Goal: Check status: Check status

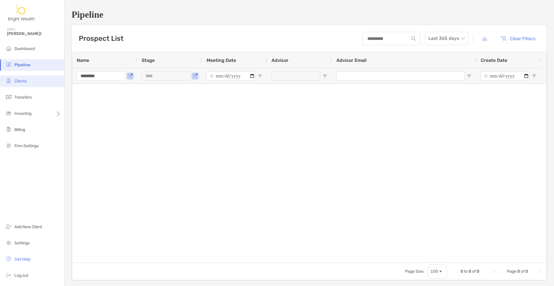
type input "********"
click at [22, 84] on li "Clients" at bounding box center [32, 81] width 64 height 12
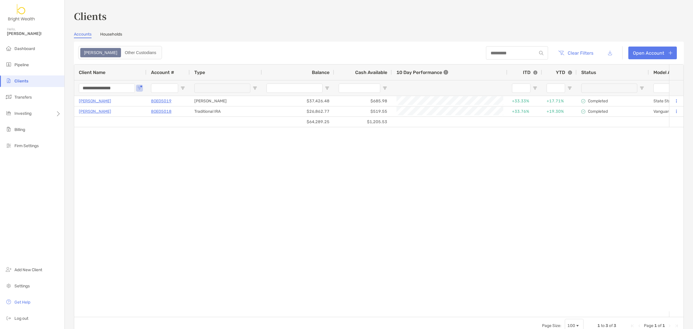
click at [126, 89] on input "**********" at bounding box center [107, 87] width 56 height 9
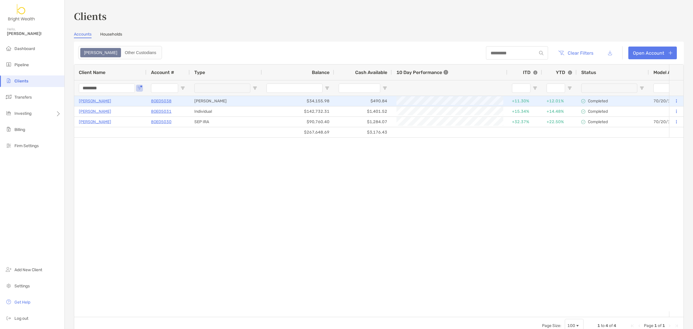
type input "********"
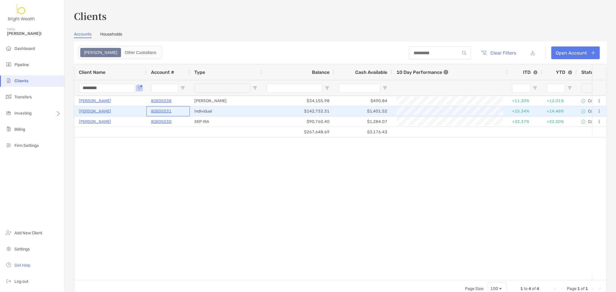
click at [169, 111] on p "8OE05031" at bounding box center [161, 111] width 20 height 7
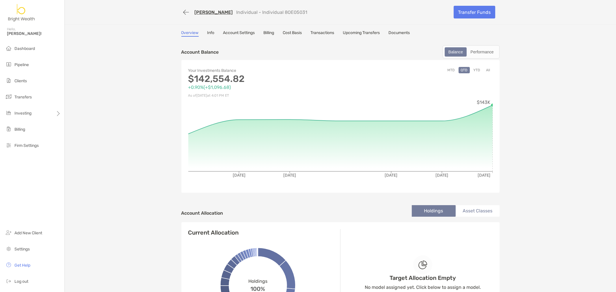
click at [321, 34] on link "Transactions" at bounding box center [323, 33] width 24 height 6
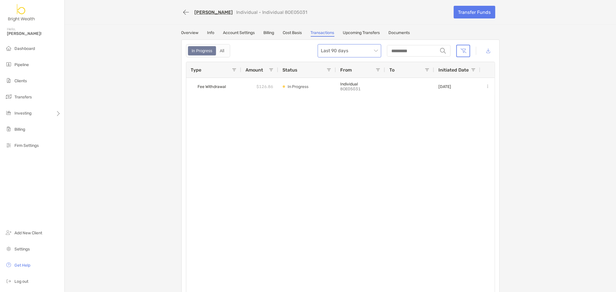
click at [336, 57] on div "Last 90 days" at bounding box center [350, 50] width 64 height 13
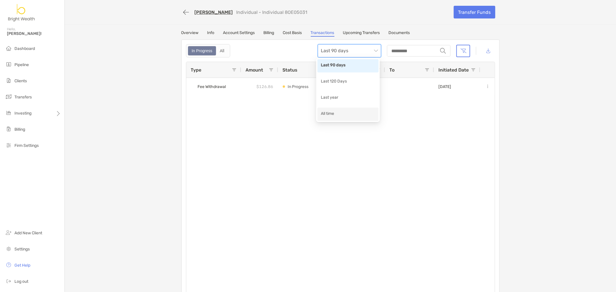
click at [337, 113] on div "All time" at bounding box center [348, 114] width 54 height 7
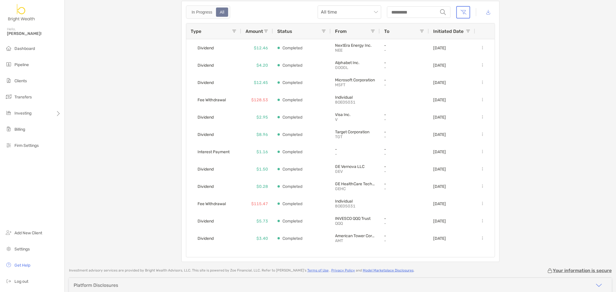
click at [232, 29] on span at bounding box center [234, 31] width 5 height 5
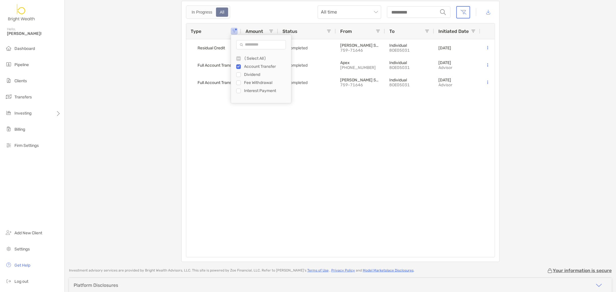
click at [355, 120] on div "Residual Credit - Completed J.P. MORGAN SECURITIES LLC 759-71646 Individual 8OE…" at bounding box center [340, 148] width 308 height 218
click at [31, 49] on span "Dashboard" at bounding box center [24, 48] width 20 height 5
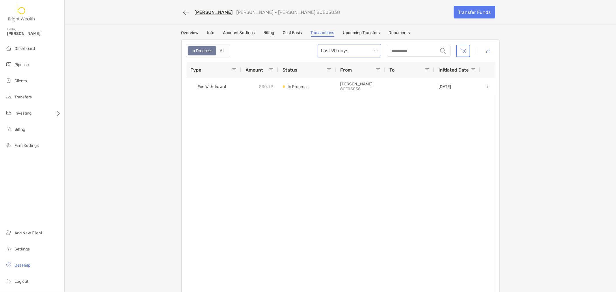
click at [367, 49] on span "Last 90 days" at bounding box center [349, 50] width 57 height 13
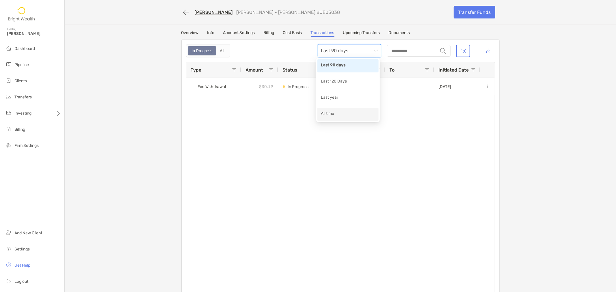
click at [352, 116] on div "All time" at bounding box center [348, 114] width 54 height 7
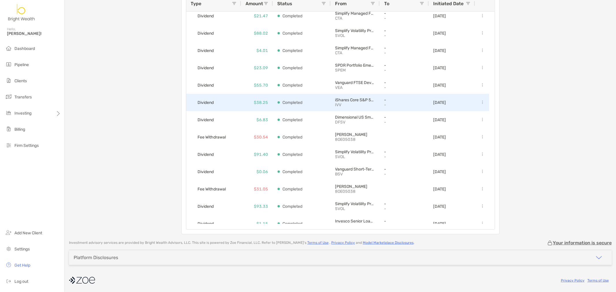
scroll to position [830, 0]
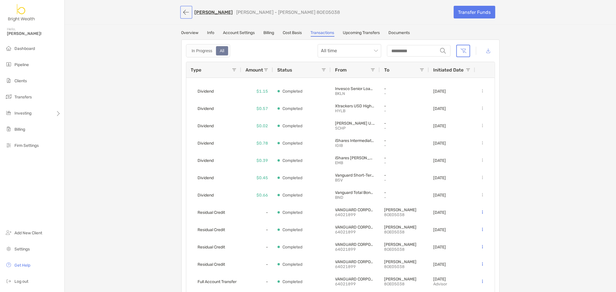
click at [181, 12] on button "button" at bounding box center [186, 12] width 10 height 11
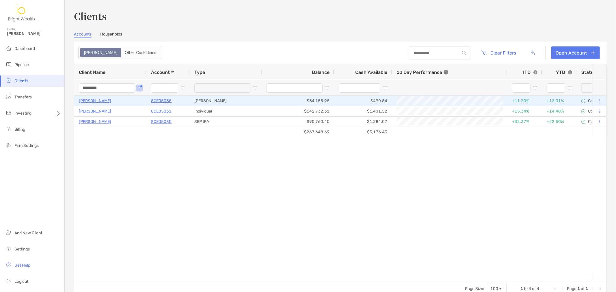
click at [165, 102] on p "8OE05038" at bounding box center [161, 100] width 20 height 7
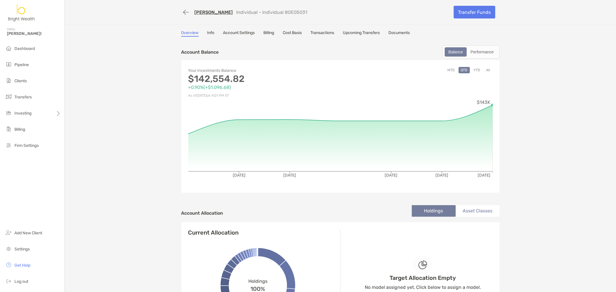
click at [313, 33] on link "Transactions" at bounding box center [323, 33] width 24 height 6
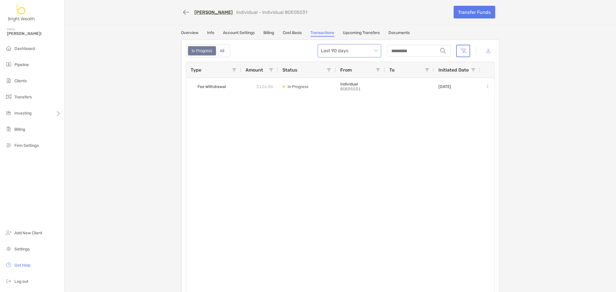
click at [354, 47] on span "Last 90 days" at bounding box center [349, 50] width 57 height 13
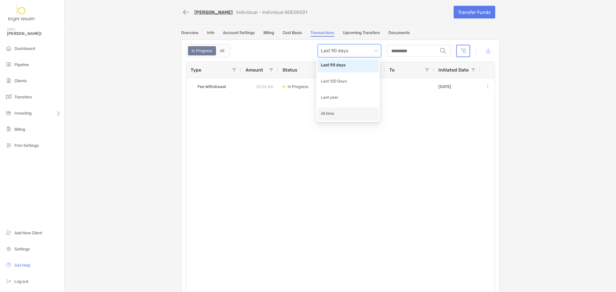
click at [342, 110] on div "All time" at bounding box center [347, 114] width 61 height 13
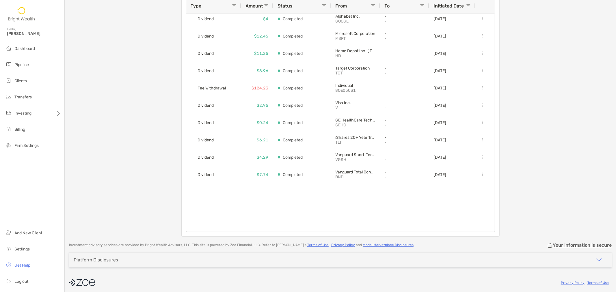
scroll to position [1155, 0]
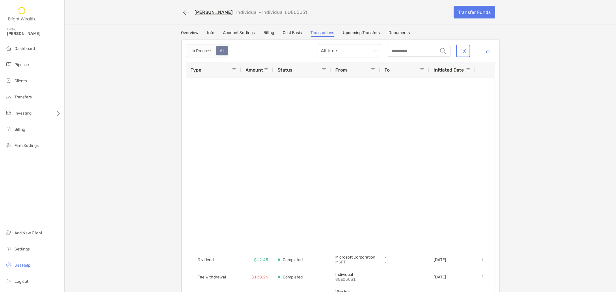
click at [374, 33] on link "Upcoming Transfers" at bounding box center [361, 33] width 37 height 6
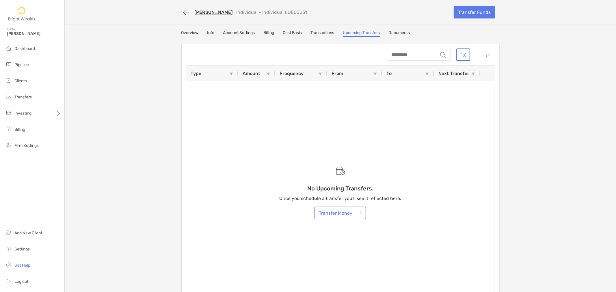
click at [331, 31] on link "Transactions" at bounding box center [323, 33] width 24 height 6
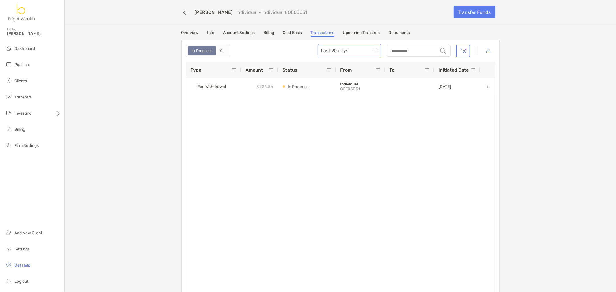
click at [368, 53] on span "Last 90 days" at bounding box center [349, 50] width 57 height 13
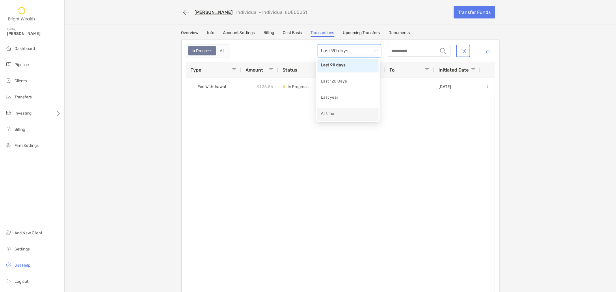
click at [349, 111] on div "All time" at bounding box center [348, 114] width 54 height 7
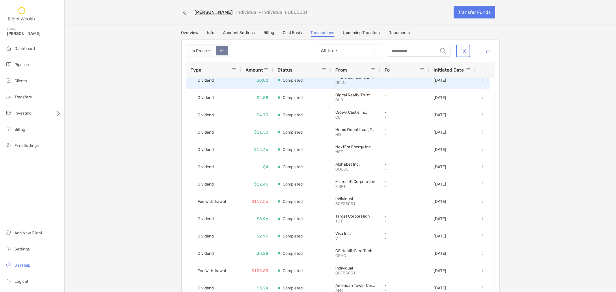
scroll to position [714, 0]
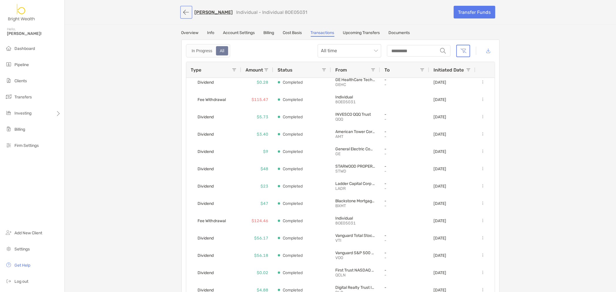
click at [181, 14] on button "button" at bounding box center [186, 12] width 10 height 11
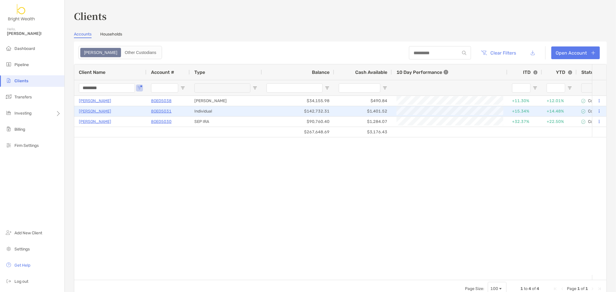
click at [165, 111] on p "8OE05031" at bounding box center [161, 111] width 20 height 7
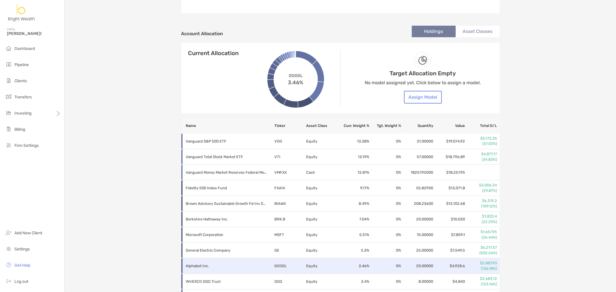
scroll to position [179, 0]
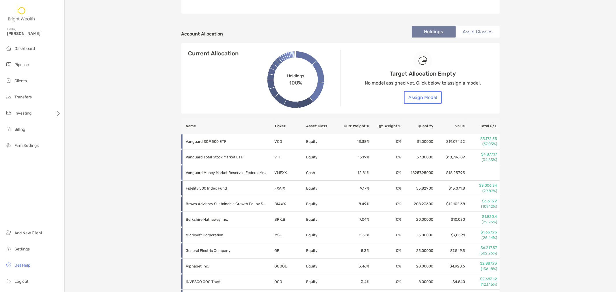
click at [279, 125] on th "Ticker" at bounding box center [290, 126] width 32 height 16
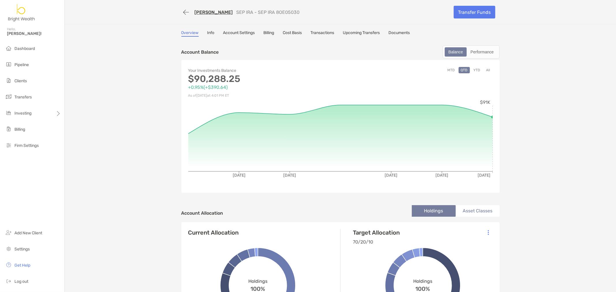
click at [327, 33] on link "Transactions" at bounding box center [323, 33] width 24 height 6
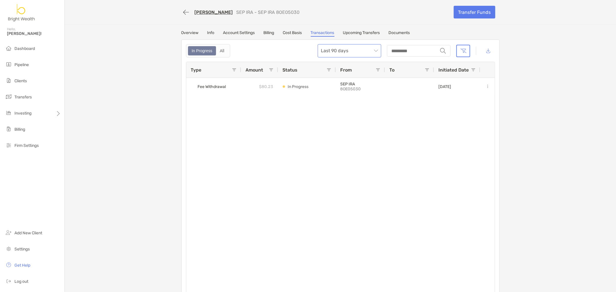
click at [365, 50] on span "Last 90 days" at bounding box center [349, 50] width 57 height 13
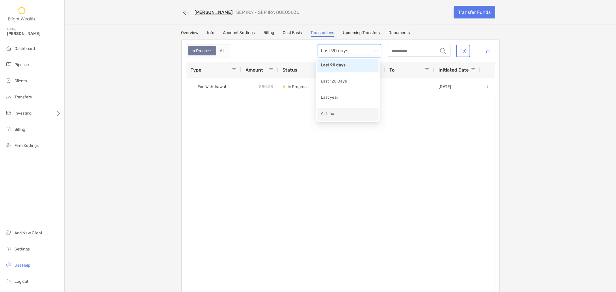
click at [347, 112] on div "All time" at bounding box center [348, 114] width 54 height 7
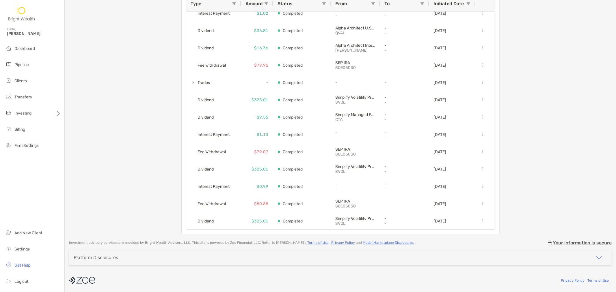
scroll to position [977, 0]
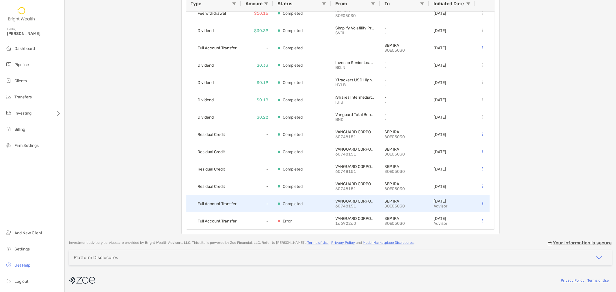
click at [219, 206] on span "Full Account Transfer" at bounding box center [217, 204] width 39 height 10
click at [482, 204] on icon at bounding box center [482, 204] width 1 height 4
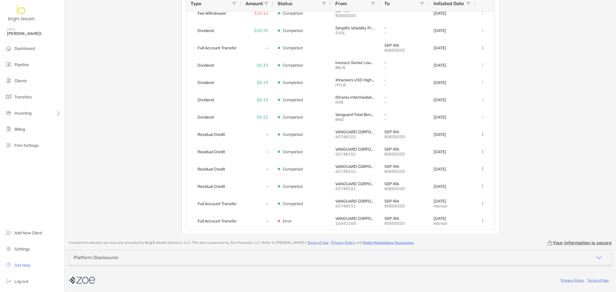
click at [544, 202] on div "ROSALEEN O SULLIVAN SEP IRA - SEP IRA 8OE05030 Transfer Funds Overview Info Acc…" at bounding box center [340, 84] width 551 height 301
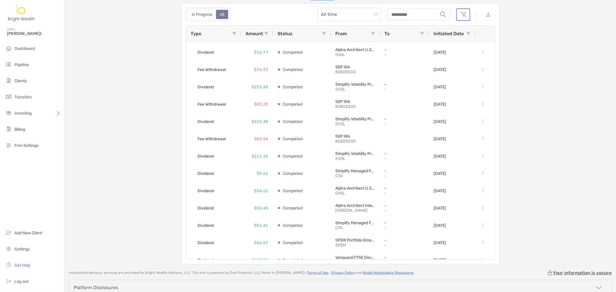
scroll to position [0, 0]
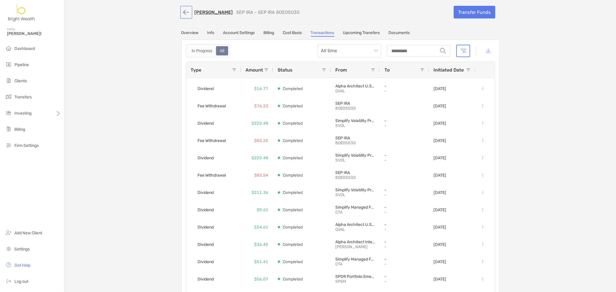
click at [181, 14] on button "button" at bounding box center [186, 12] width 10 height 11
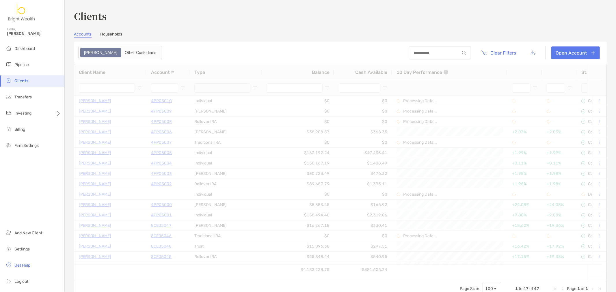
type input "********"
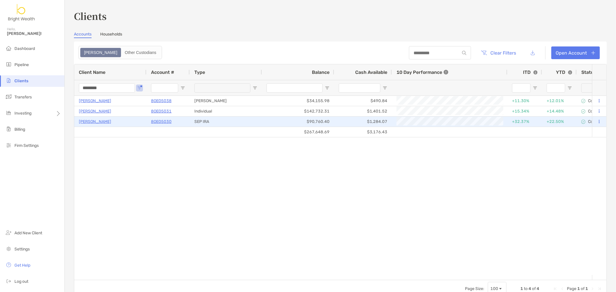
click at [159, 120] on p "8OE05030" at bounding box center [161, 121] width 20 height 7
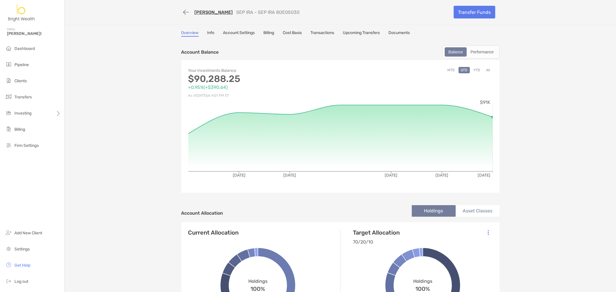
click at [311, 33] on link "Transactions" at bounding box center [323, 33] width 24 height 6
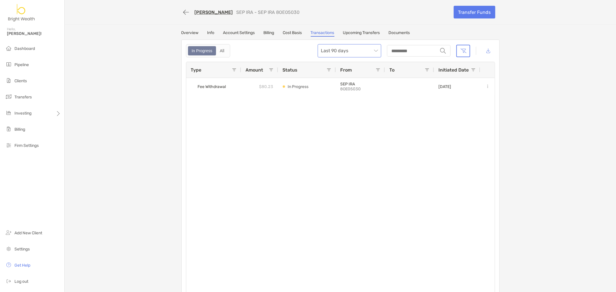
click at [356, 54] on span "Last 90 days" at bounding box center [349, 50] width 57 height 13
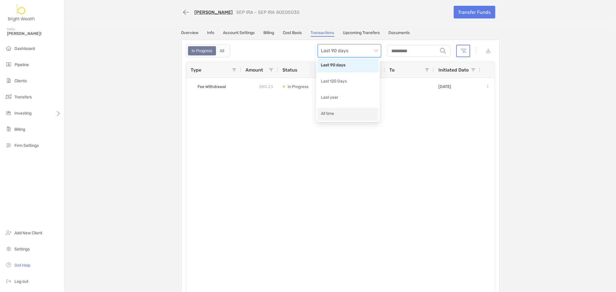
click at [333, 114] on div "All time" at bounding box center [348, 114] width 54 height 7
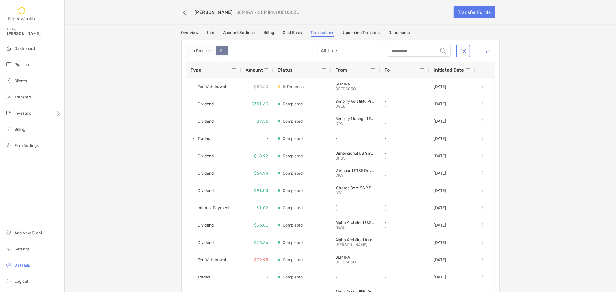
click at [232, 70] on span at bounding box center [234, 70] width 5 height 5
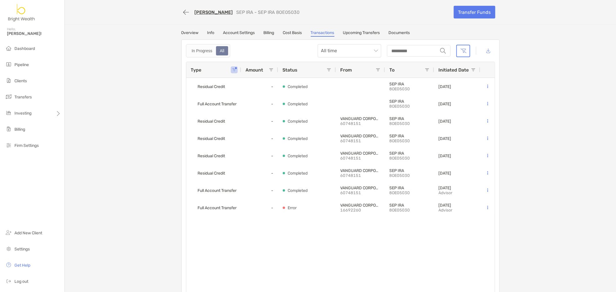
click at [555, 129] on div "ROSALEEN O SULLIVAN SEP IRA - SEP IRA 8OE05030 Transfer Funds Overview Info Acc…" at bounding box center [340, 150] width 551 height 301
